Goal: Task Accomplishment & Management: Complete application form

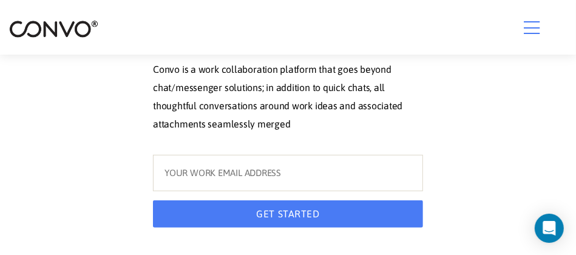
scroll to position [75, 0]
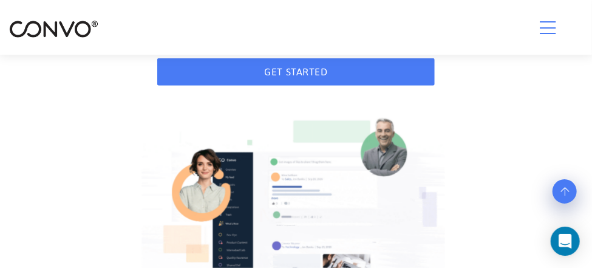
scroll to position [102, 0]
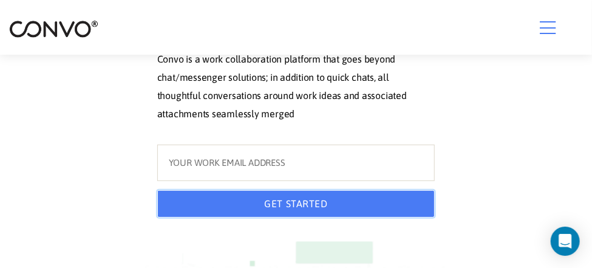
click at [342, 202] on button "GET STARTED" at bounding box center [296, 203] width 278 height 27
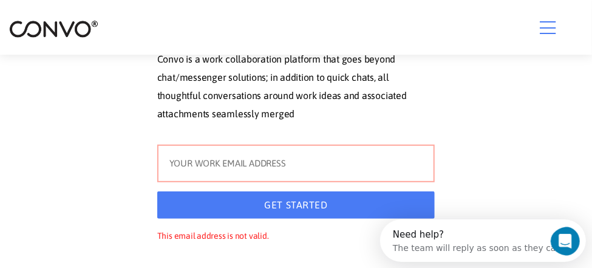
scroll to position [0, 0]
